Goal: Task Accomplishment & Management: Complete application form

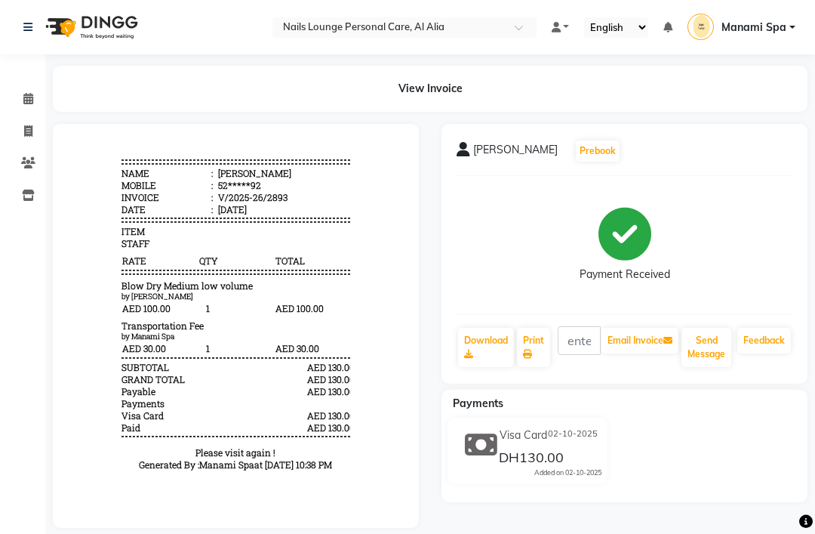
scroll to position [37, 0]
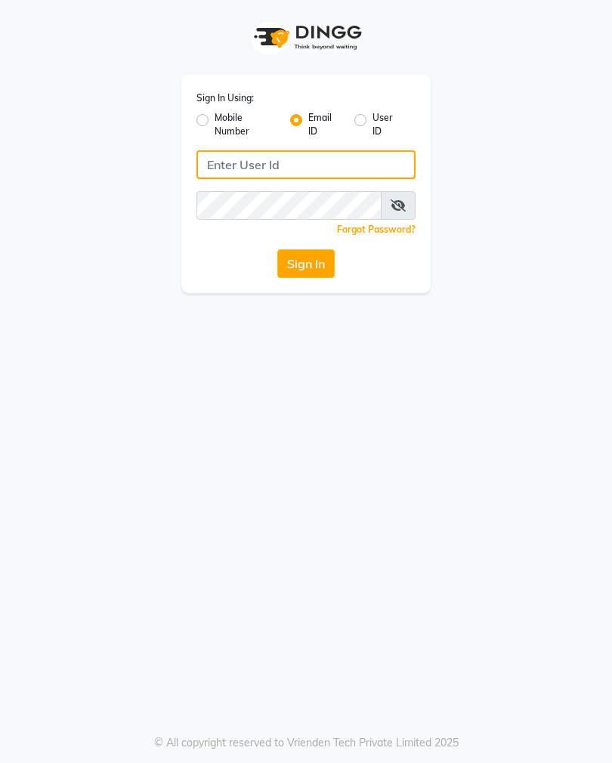
type input "[EMAIL_ADDRESS][DOMAIN_NAME]"
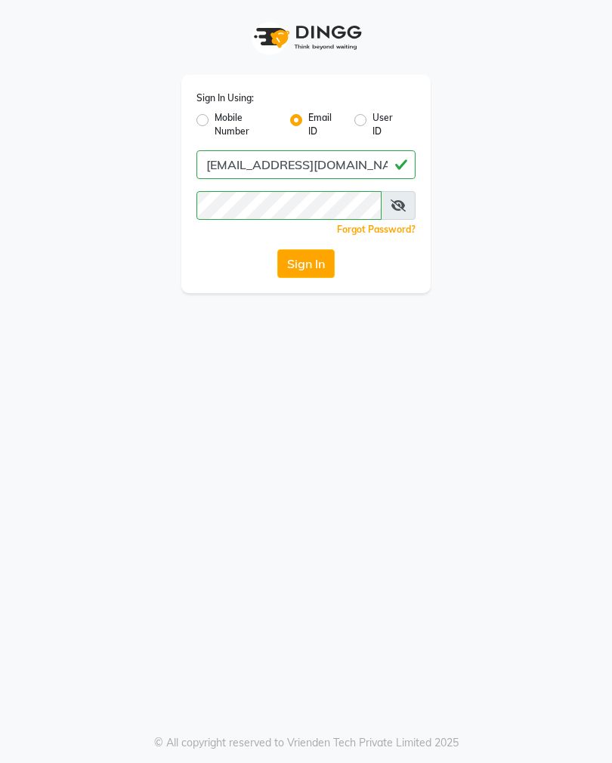
click at [307, 273] on button "Sign In" at bounding box center [305, 263] width 57 height 29
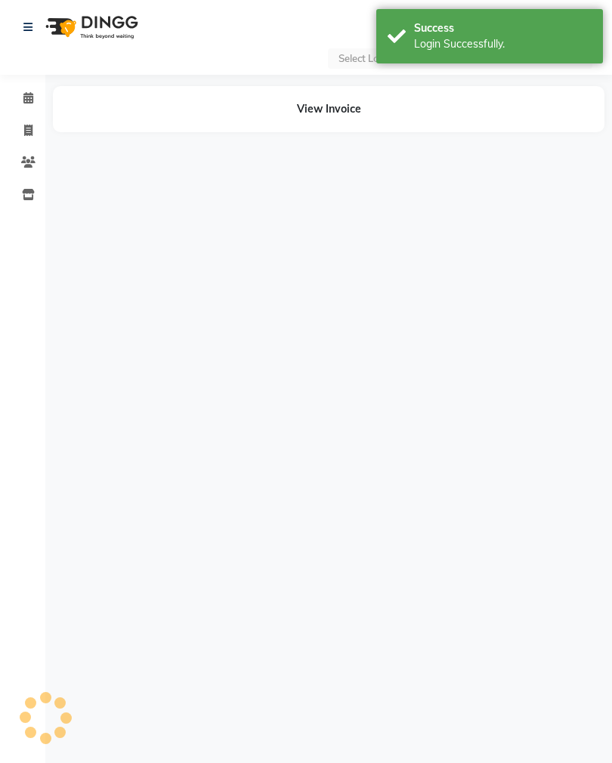
select select "en"
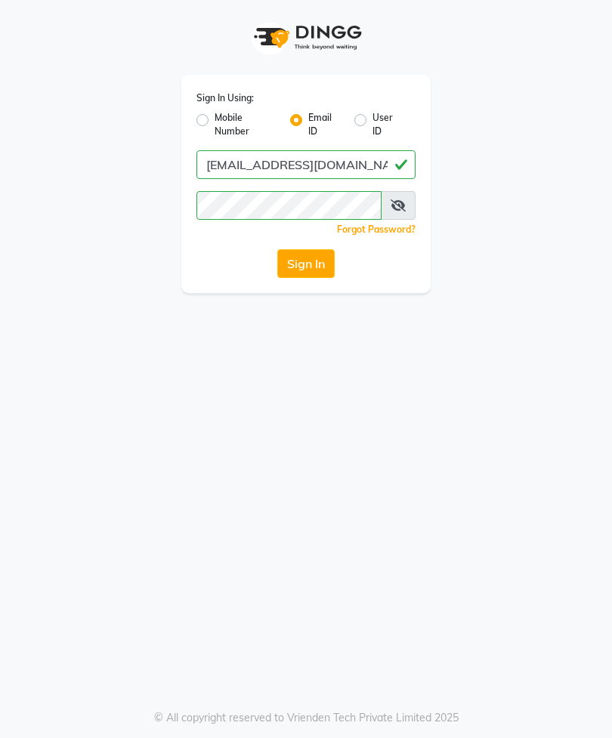
click at [328, 263] on button "Sign In" at bounding box center [305, 263] width 57 height 29
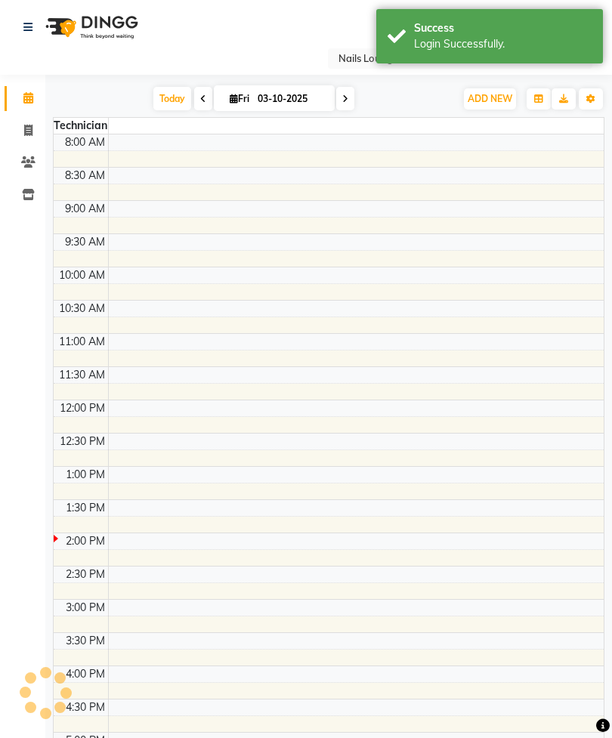
select select "en"
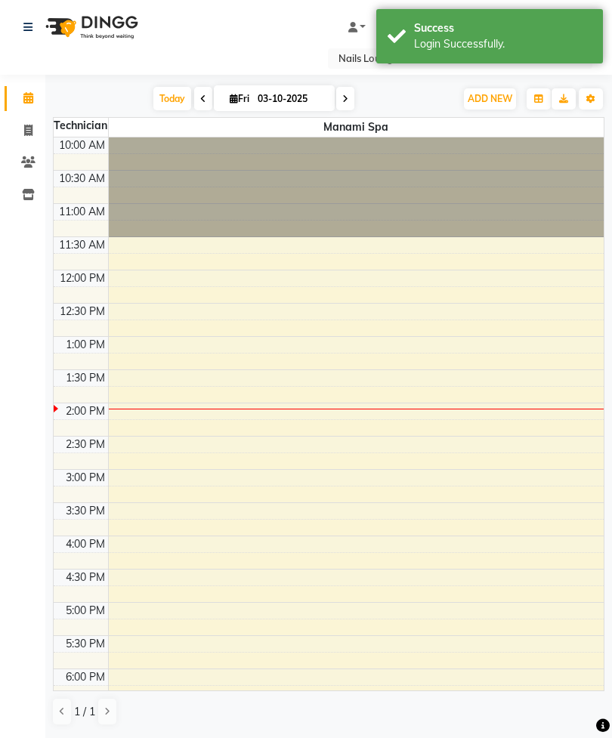
click at [26, 131] on icon at bounding box center [28, 130] width 8 height 11
select select "service"
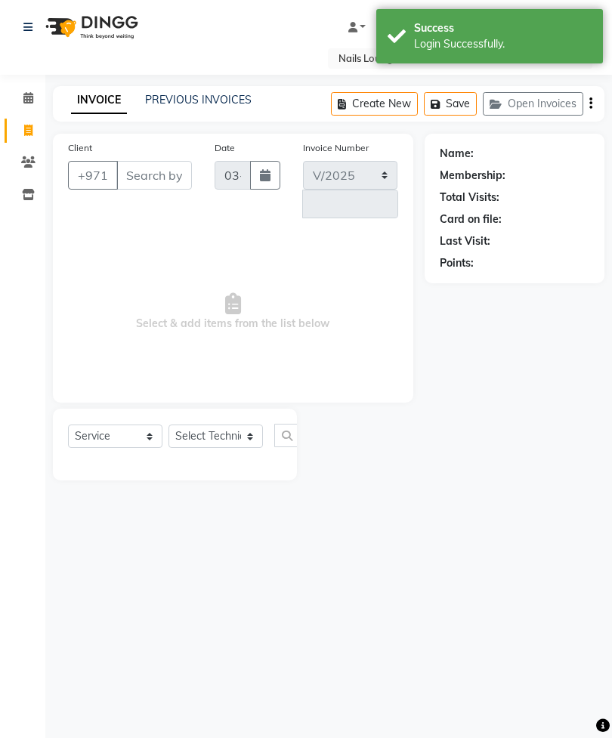
select select "6884"
type input "2898"
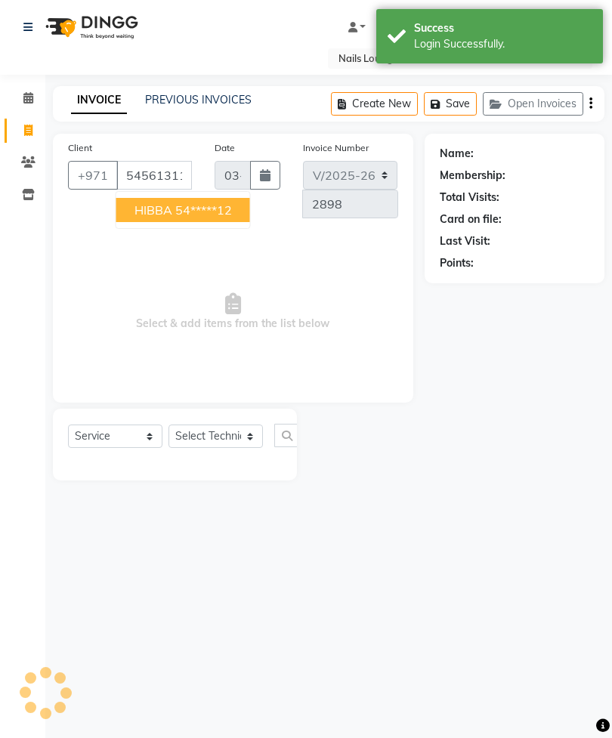
type input "545613112"
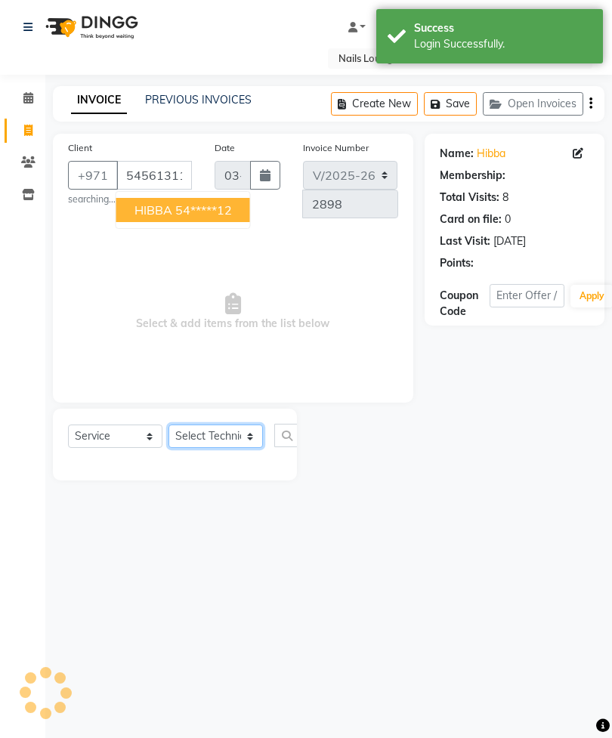
click at [237, 434] on select "Select Technician Anita Cristine Elahe Fereshteh Flora Hadis Haniye Jossi Lyn M…" at bounding box center [215, 435] width 94 height 23
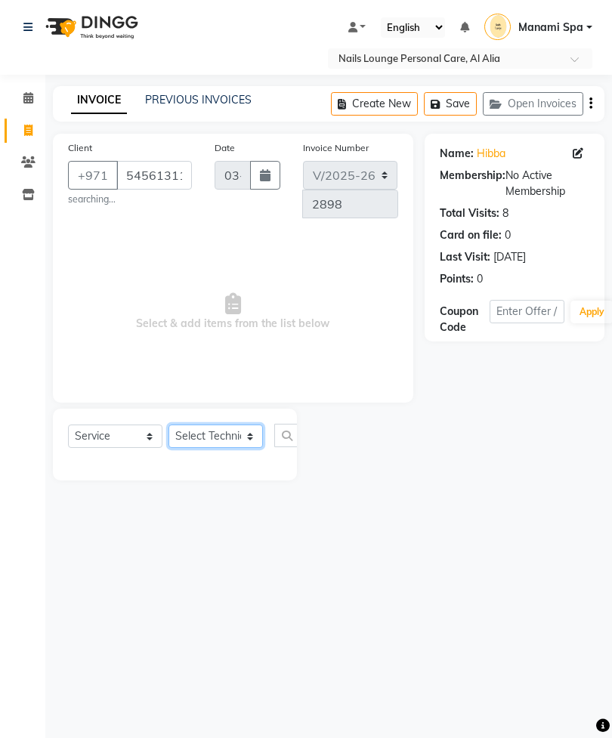
click at [211, 445] on select "Select Technician Anita Cristine Elahe Fereshteh Flora Hadis Haniye Jossi Lyn M…" at bounding box center [215, 435] width 94 height 23
select select "53952"
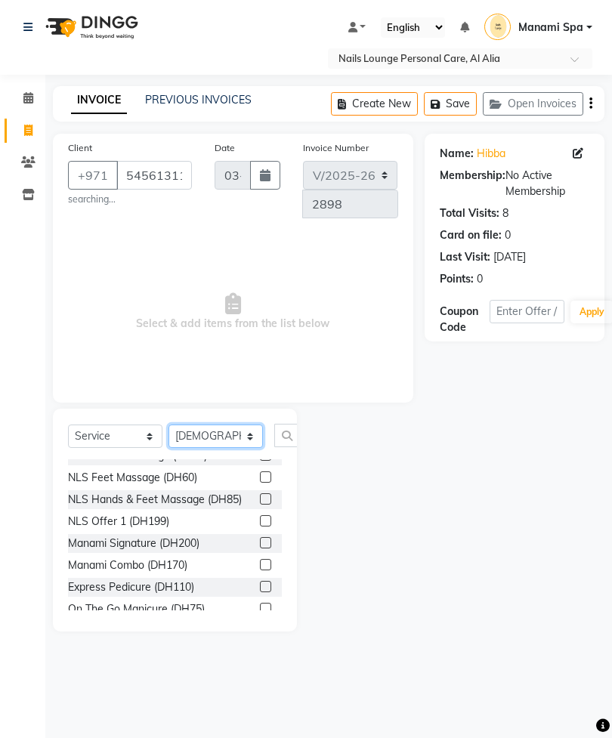
scroll to position [348, 0]
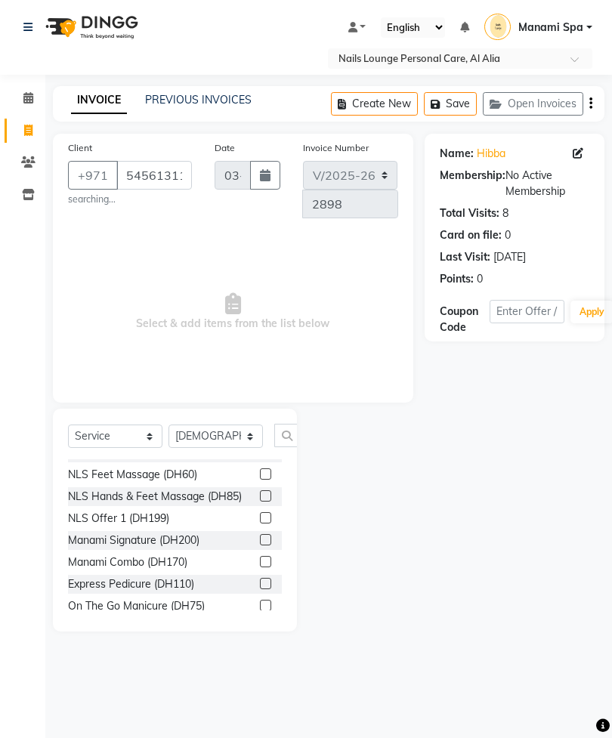
click at [265, 534] on label at bounding box center [265, 539] width 11 height 11
click at [265, 535] on input "checkbox" at bounding box center [265, 540] width 10 height 10
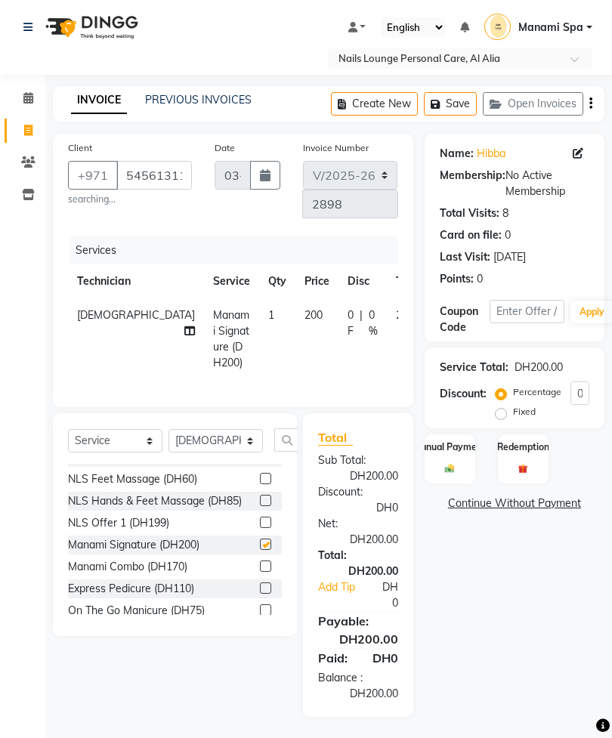
checkbox input "false"
click at [184, 325] on icon at bounding box center [189, 330] width 11 height 11
select select "53952"
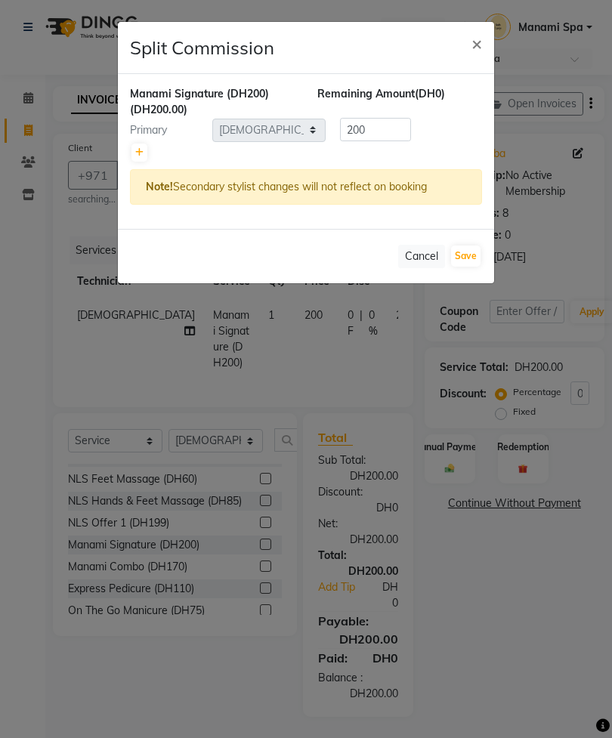
click at [139, 152] on icon at bounding box center [139, 152] width 8 height 9
type input "100"
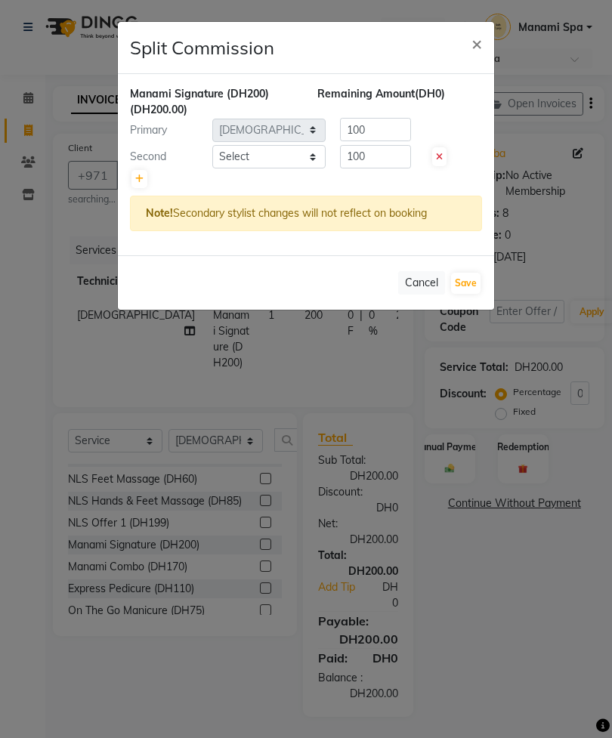
select select "92341"
click at [468, 282] on button "Save" at bounding box center [465, 283] width 29 height 21
select select "Select"
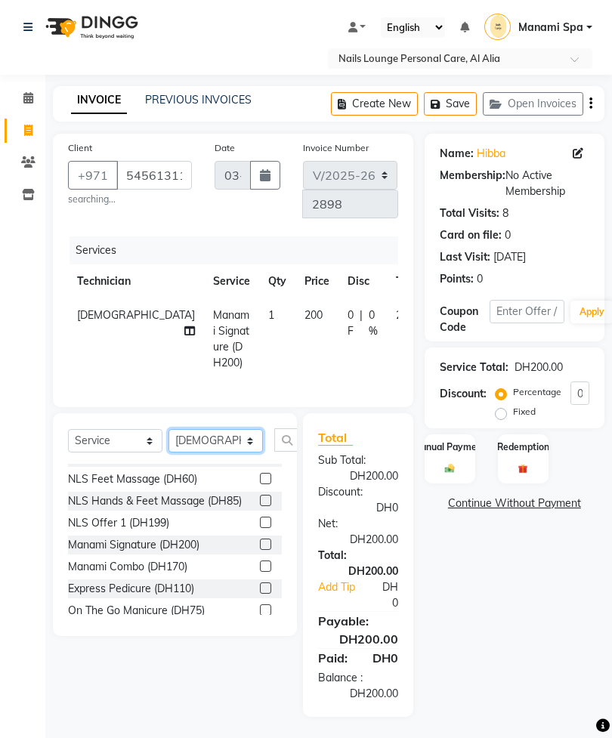
click at [223, 452] on select "Select Technician Anita Cristine Elahe Fereshteh Flora Hadis Haniye Jossi Lyn M…" at bounding box center [215, 440] width 94 height 23
select select "54334"
click at [288, 452] on input "text" at bounding box center [292, 439] width 36 height 23
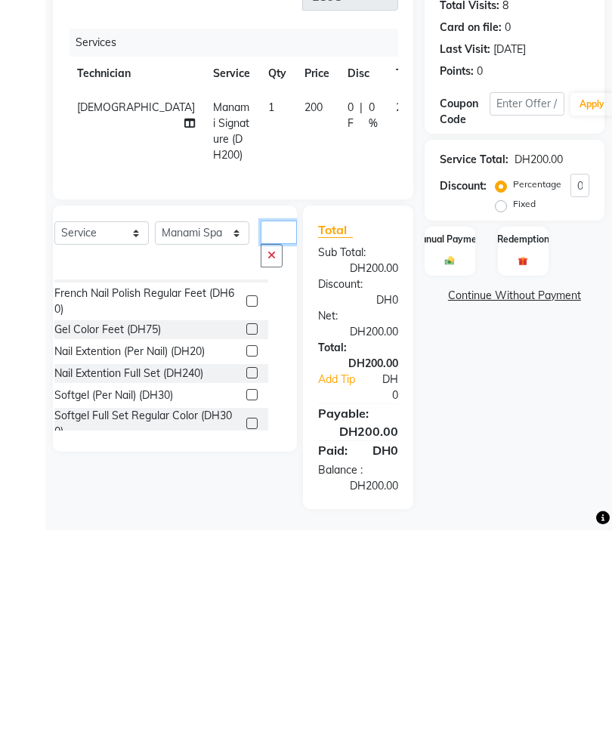
scroll to position [81, 0]
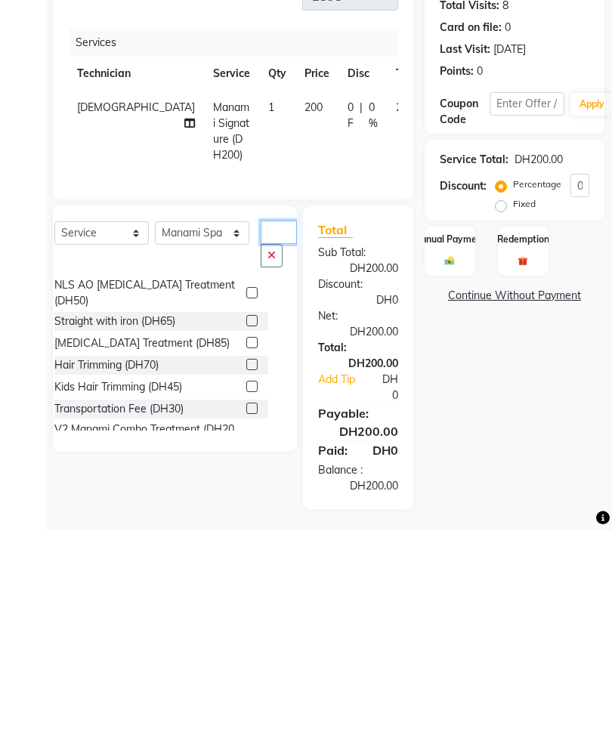
type input "Tr"
click at [246, 610] on label at bounding box center [251, 615] width 11 height 11
click at [246, 612] on input "checkbox" at bounding box center [251, 617] width 10 height 10
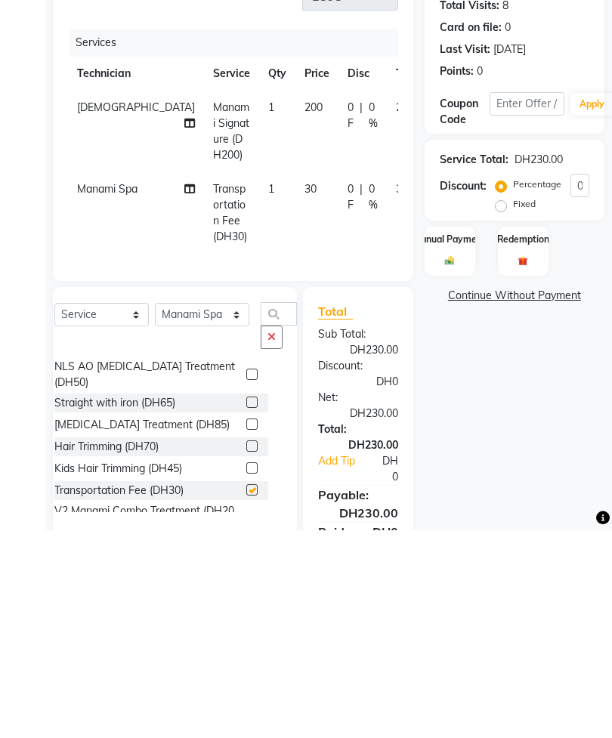
scroll to position [17, 0]
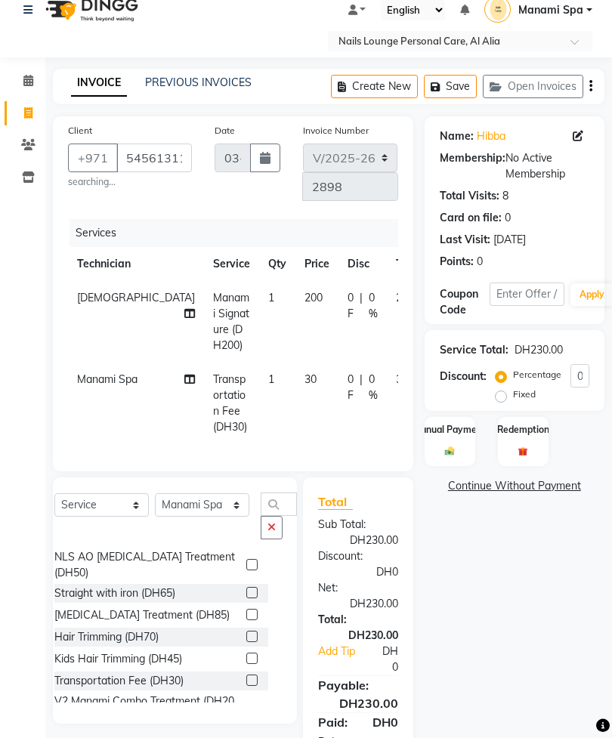
checkbox input "false"
click at [458, 437] on div "Manual Payment" at bounding box center [449, 442] width 51 height 50
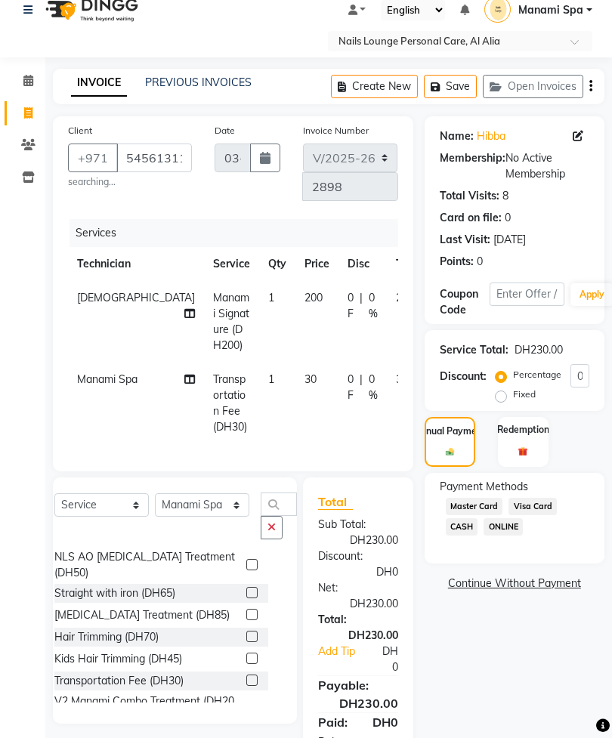
click at [470, 535] on span "CASH" at bounding box center [461, 526] width 32 height 17
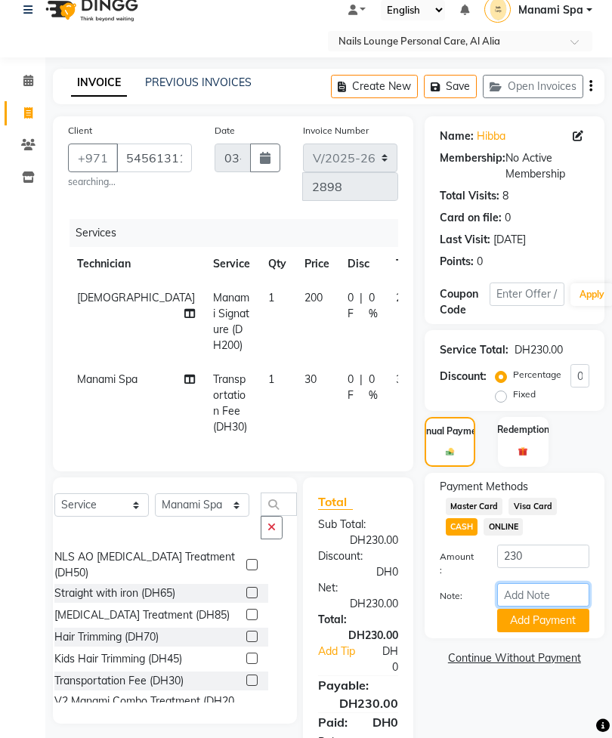
click at [547, 606] on input "Note:" at bounding box center [543, 594] width 92 height 23
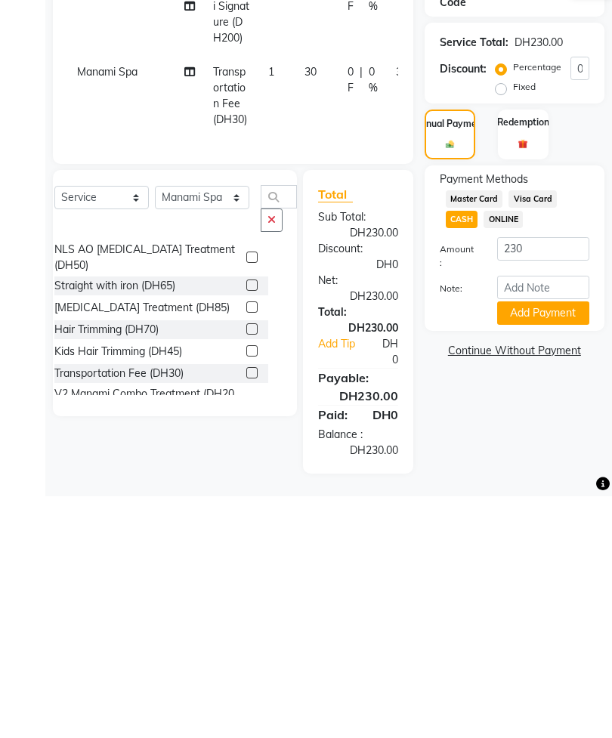
click at [550, 543] on button "Add Payment" at bounding box center [543, 554] width 92 height 23
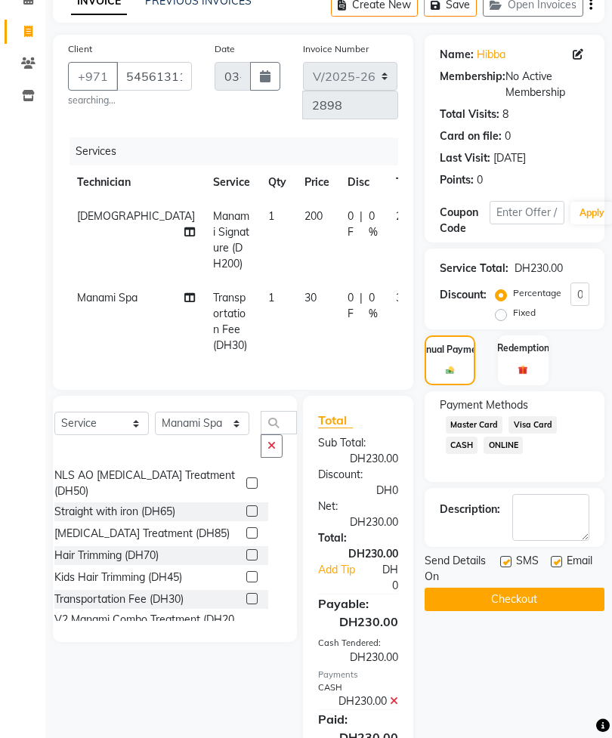
click at [532, 611] on button "Checkout" at bounding box center [514, 598] width 180 height 23
